Goal: Task Accomplishment & Management: Manage account settings

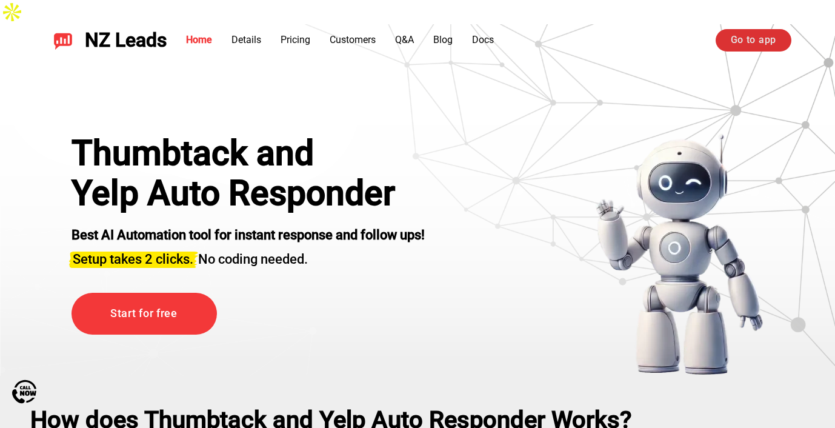
click at [752, 34] on link "Go to app" at bounding box center [753, 40] width 76 height 22
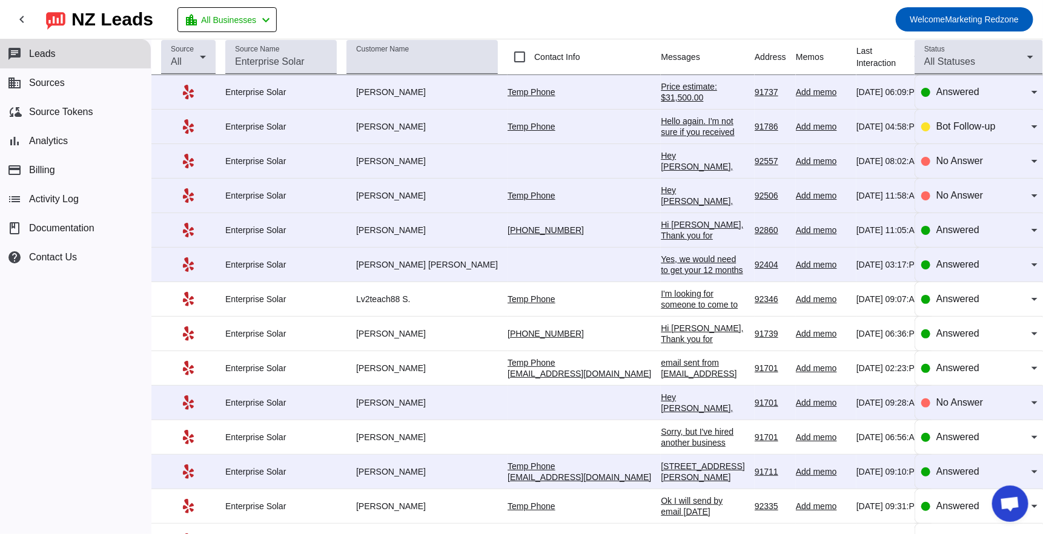
click at [661, 96] on div "Price estimate: $31,500.00" at bounding box center [703, 92] width 84 height 22
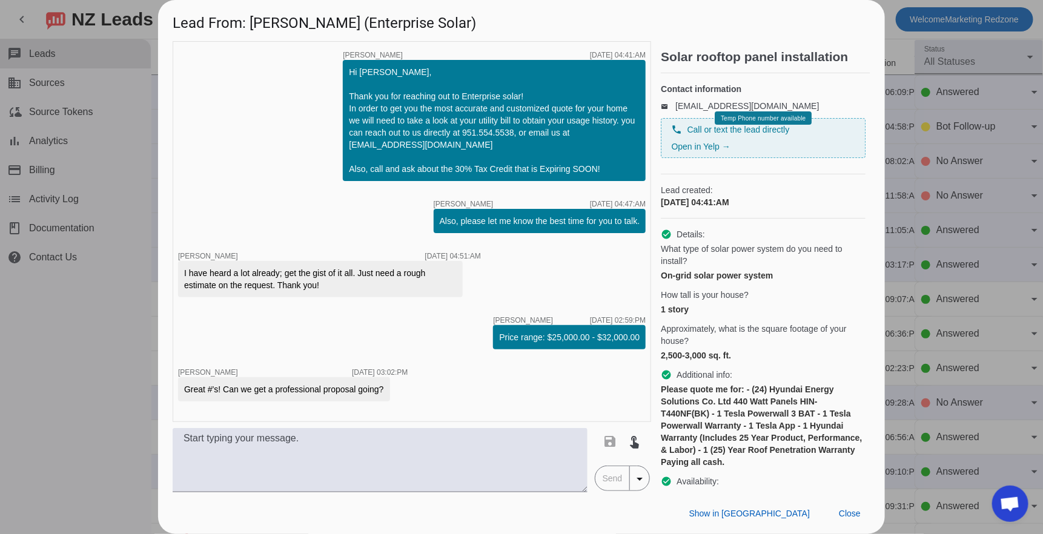
scroll to position [105, 0]
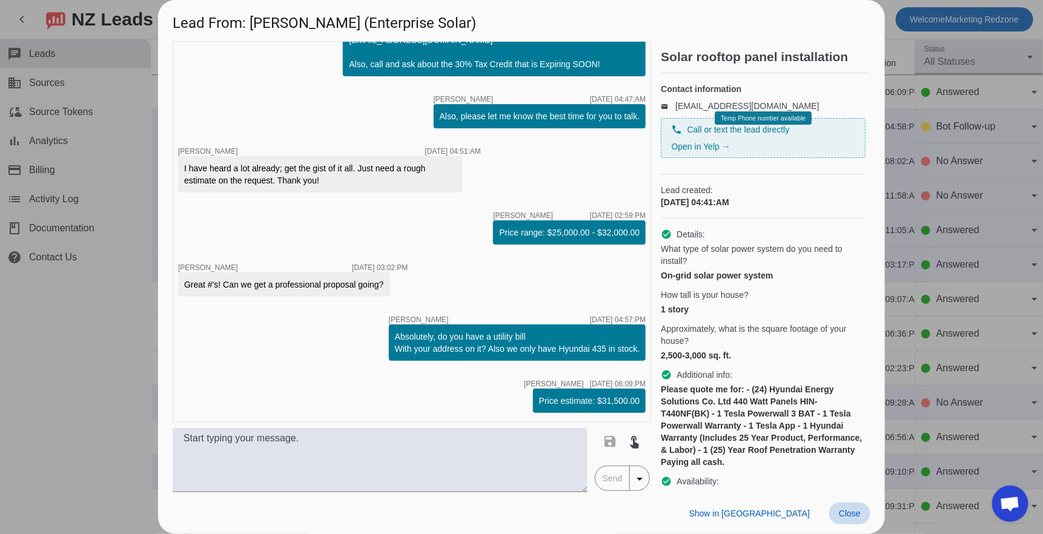
click at [848, 517] on span "Close" at bounding box center [850, 514] width 22 height 10
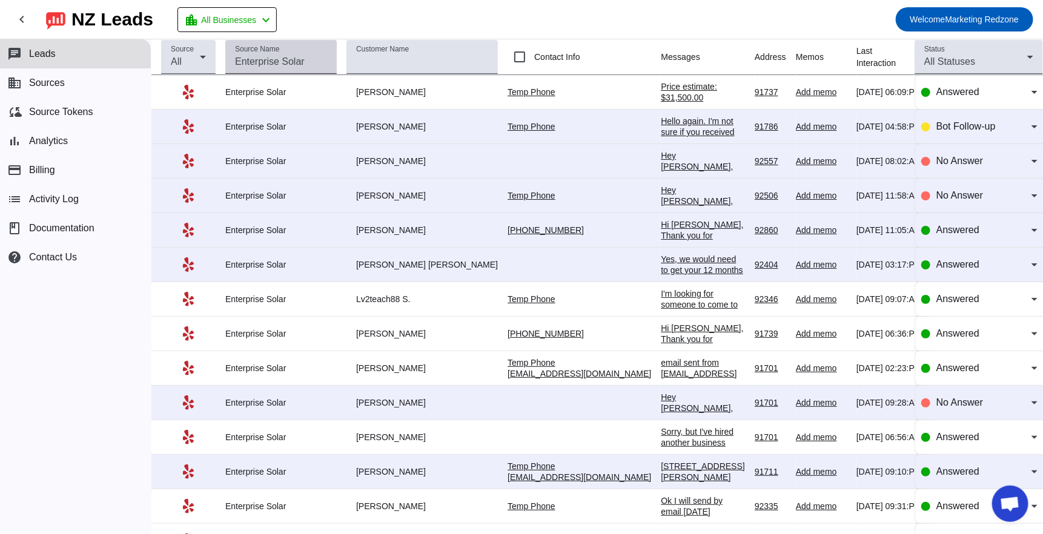
click at [254, 49] on mat-label "Source Name" at bounding box center [257, 49] width 44 height 8
click at [254, 55] on input "Source Name" at bounding box center [281, 62] width 92 height 15
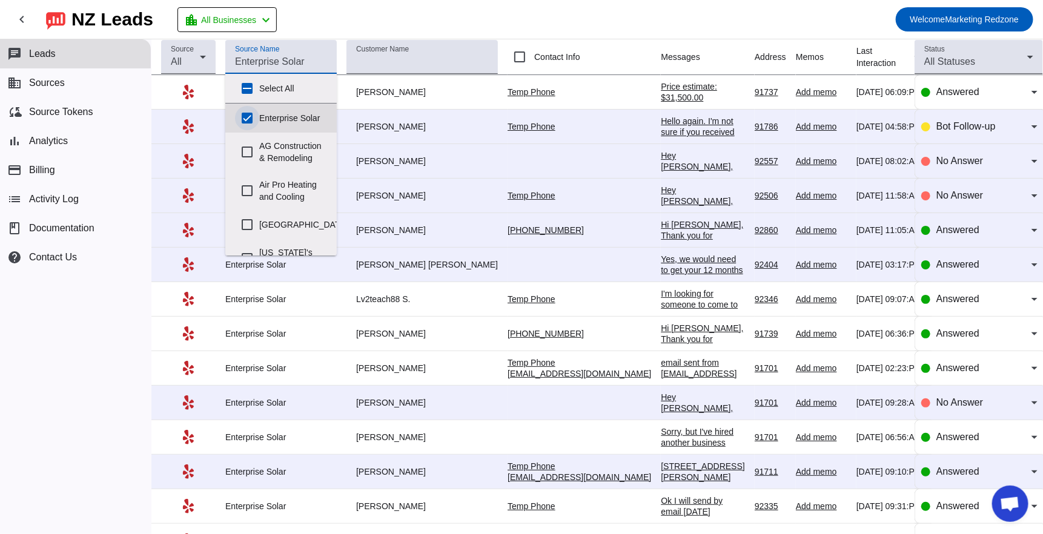
click at [244, 117] on input "Enterprise Solar" at bounding box center [247, 118] width 24 height 24
checkbox input "false"
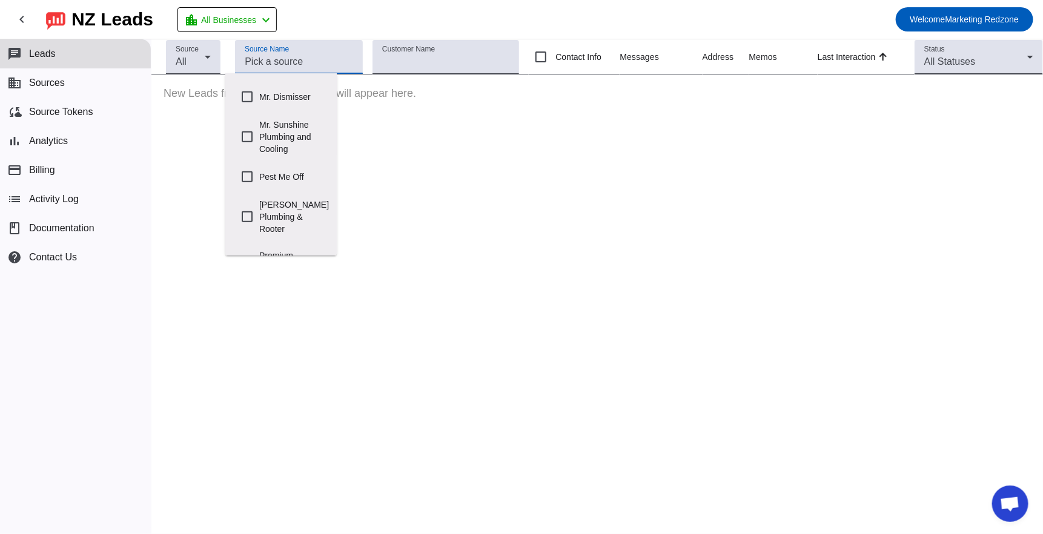
scroll to position [470, 0]
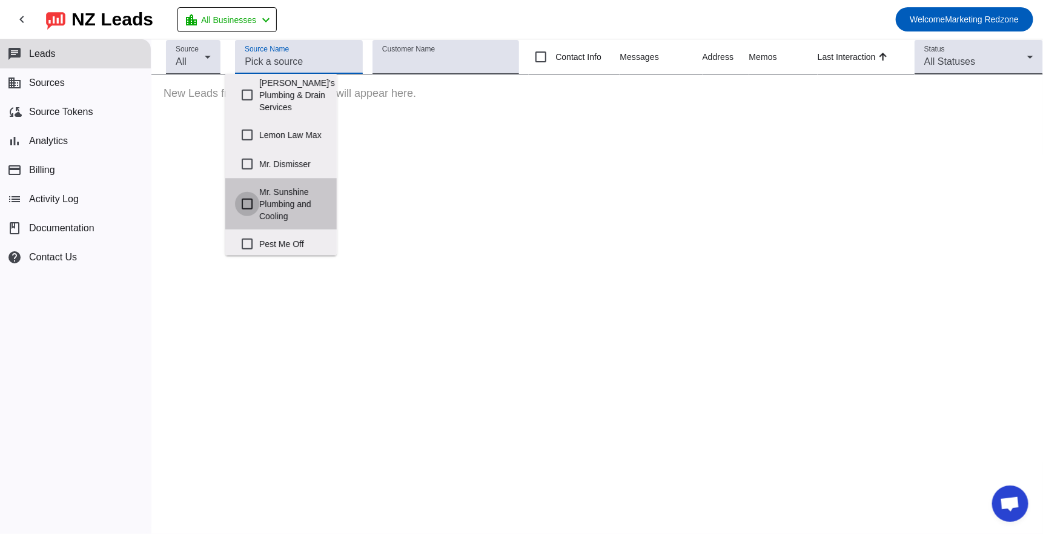
click at [246, 199] on input "Mr. Sunshine Plumbing and Cooling" at bounding box center [247, 204] width 24 height 24
checkbox input "true"
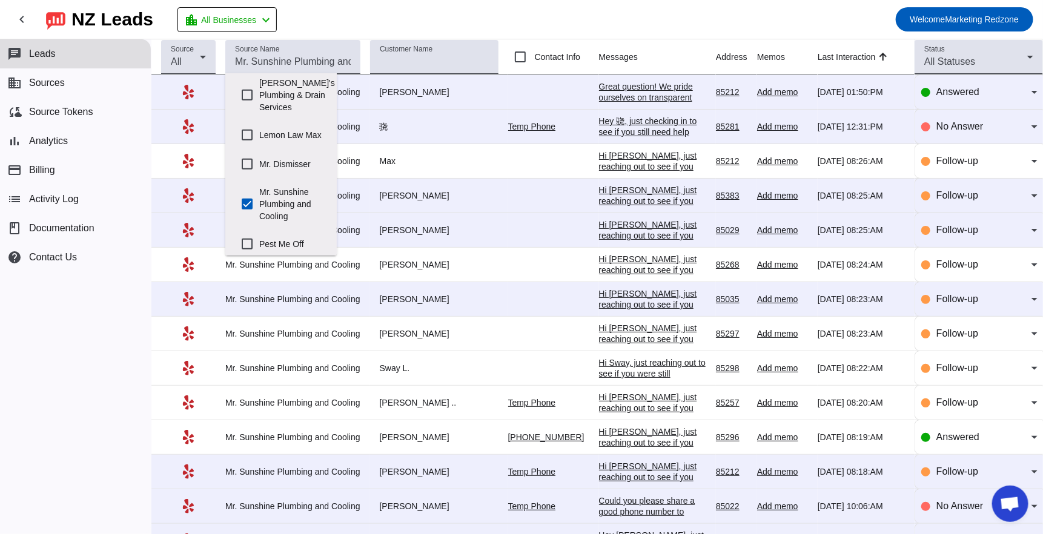
click at [640, 91] on div "Great question! We pride ourselves on transparent pricing, but to give you all …" at bounding box center [652, 146] width 107 height 131
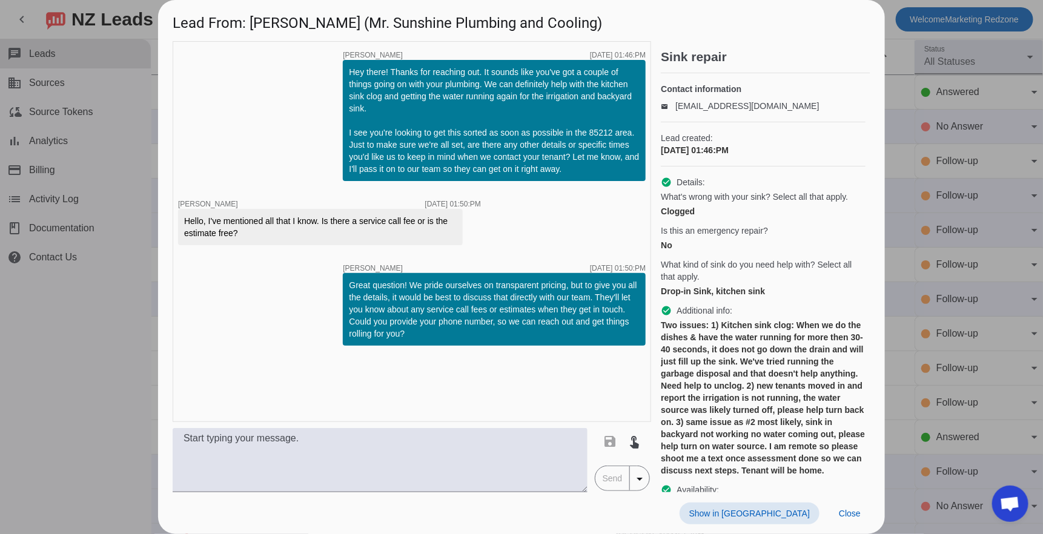
scroll to position [70, 0]
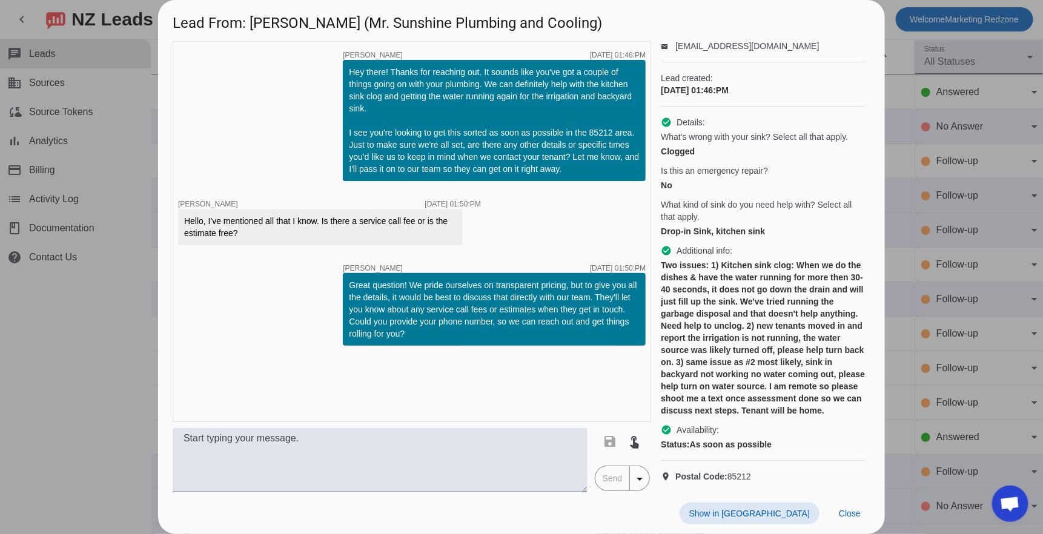
click at [108, 340] on div at bounding box center [521, 267] width 1043 height 534
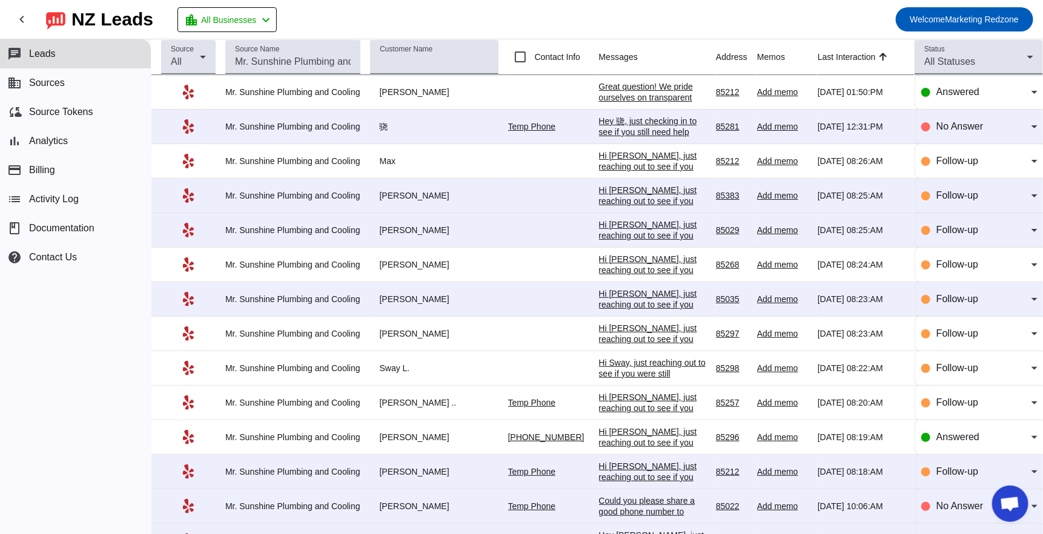
click at [619, 92] on div "Great question! We pride ourselves on transparent pricing, but to give you all …" at bounding box center [652, 146] width 107 height 131
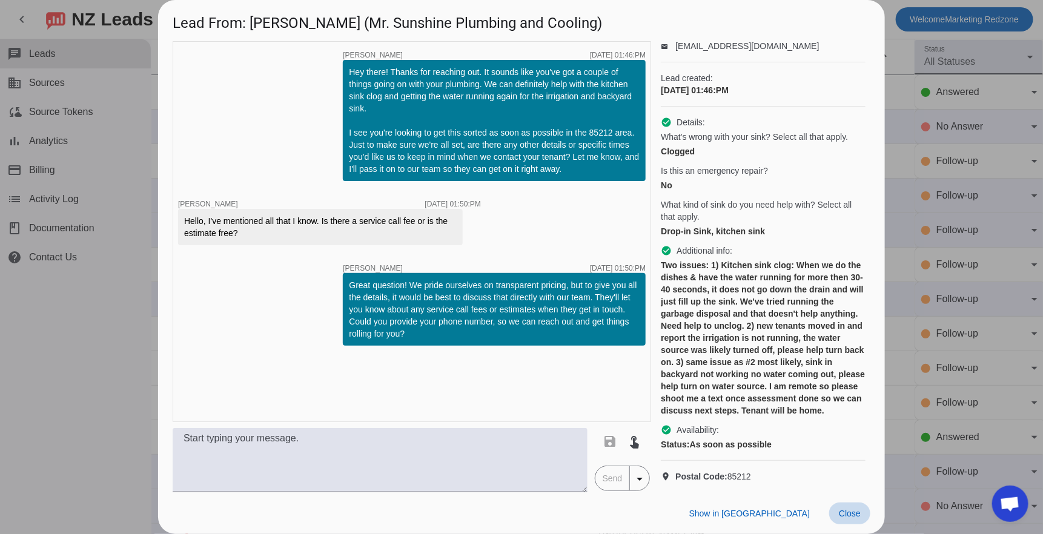
click at [845, 515] on span "Close" at bounding box center [850, 514] width 22 height 10
